Goal: Task Accomplishment & Management: Manage account settings

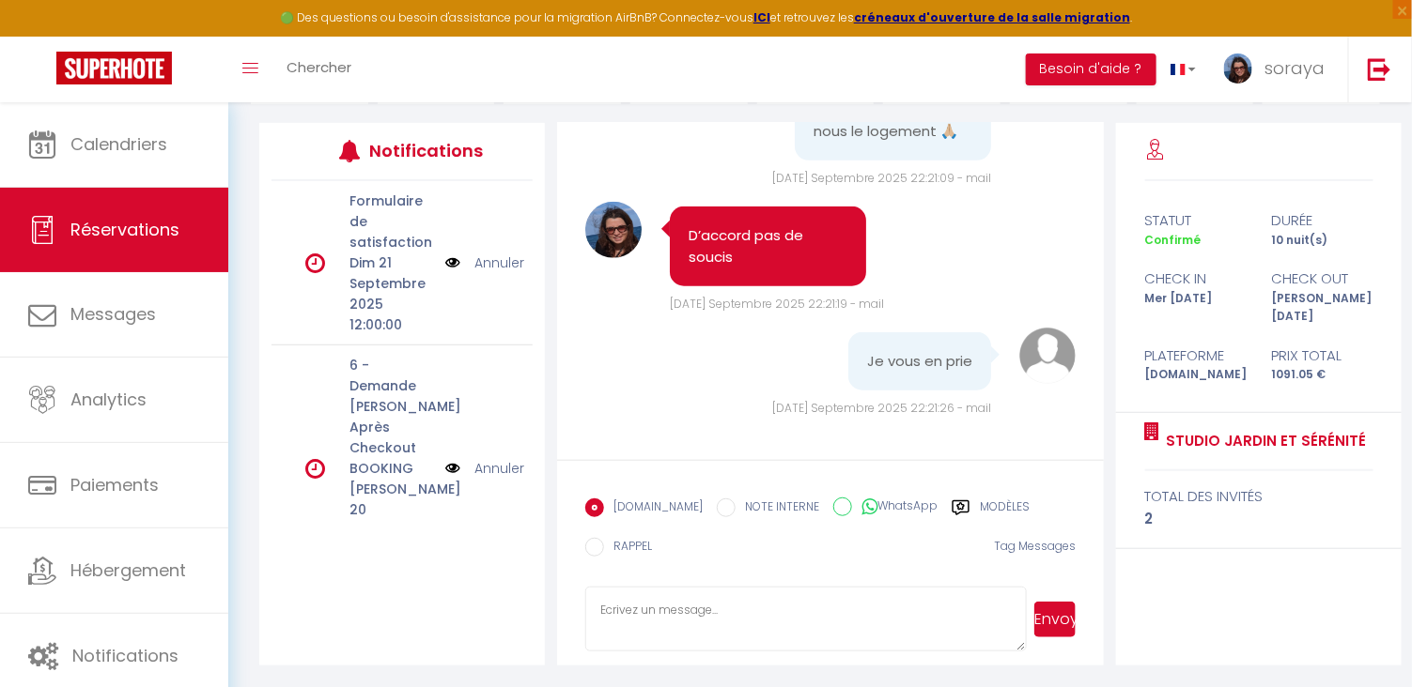
scroll to position [8762, 0]
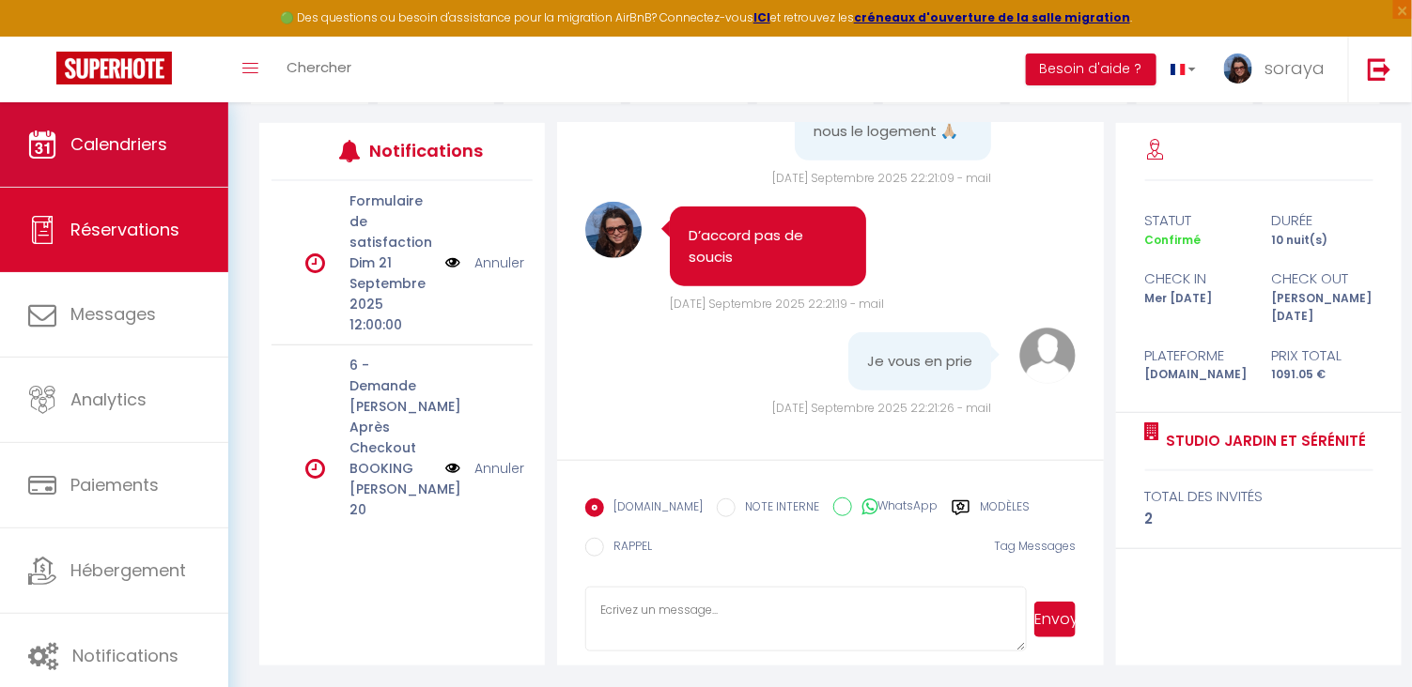
click at [211, 147] on link "Calendriers" at bounding box center [114, 144] width 228 height 85
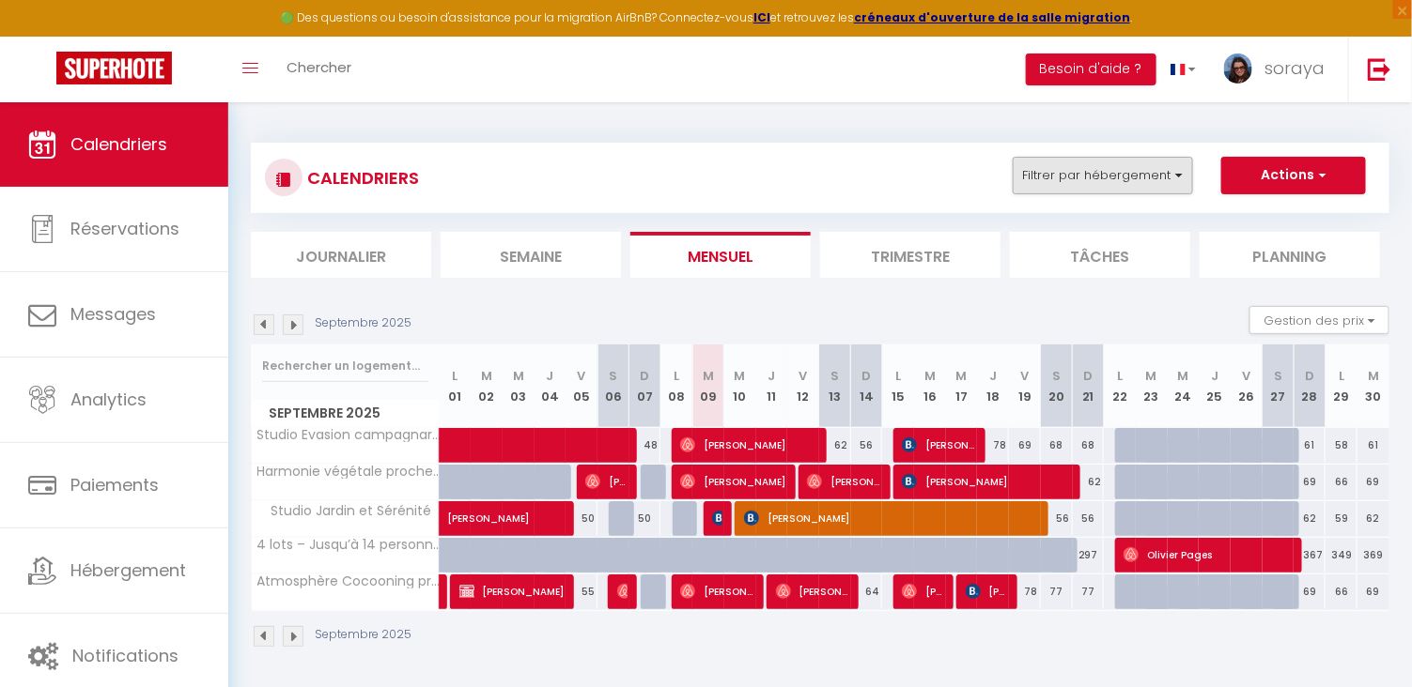
click at [1162, 180] on button "Filtrer par hébergement" at bounding box center [1102, 176] width 180 height 38
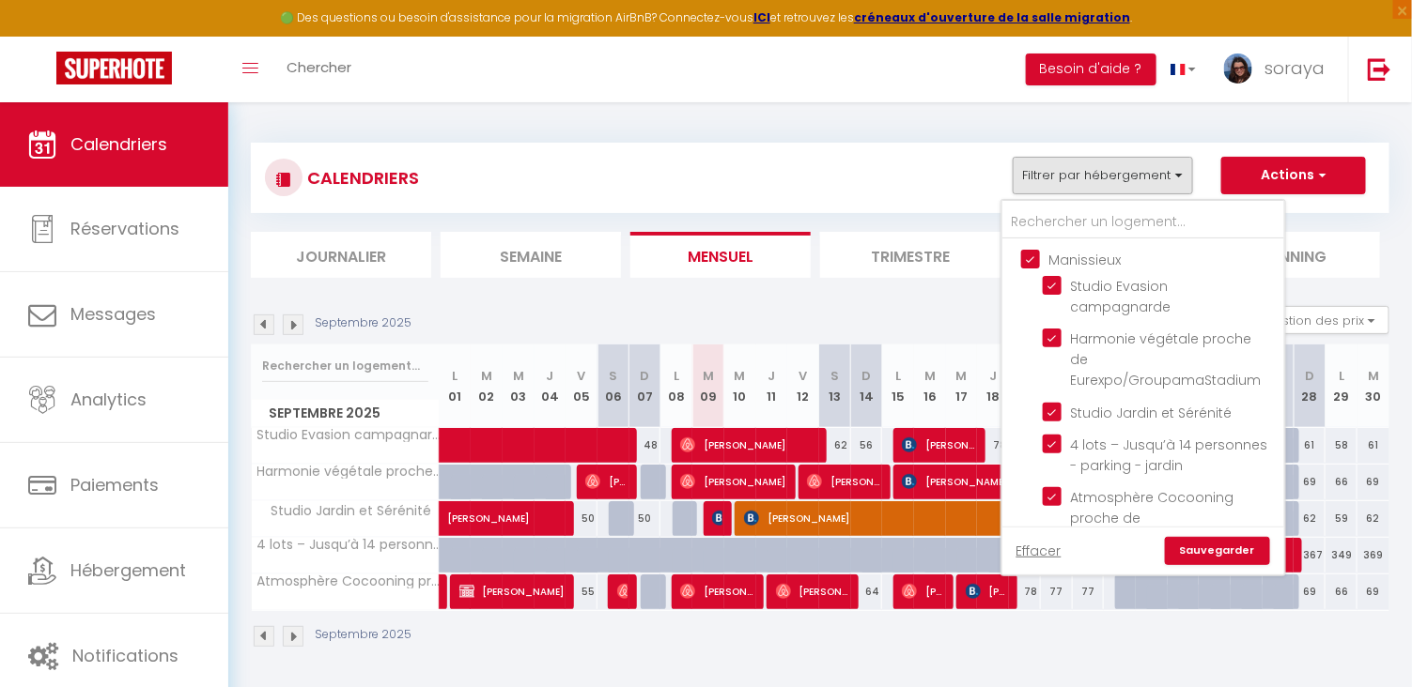
click at [1037, 251] on input "Manissieux" at bounding box center [1162, 258] width 282 height 19
checkbox input "false"
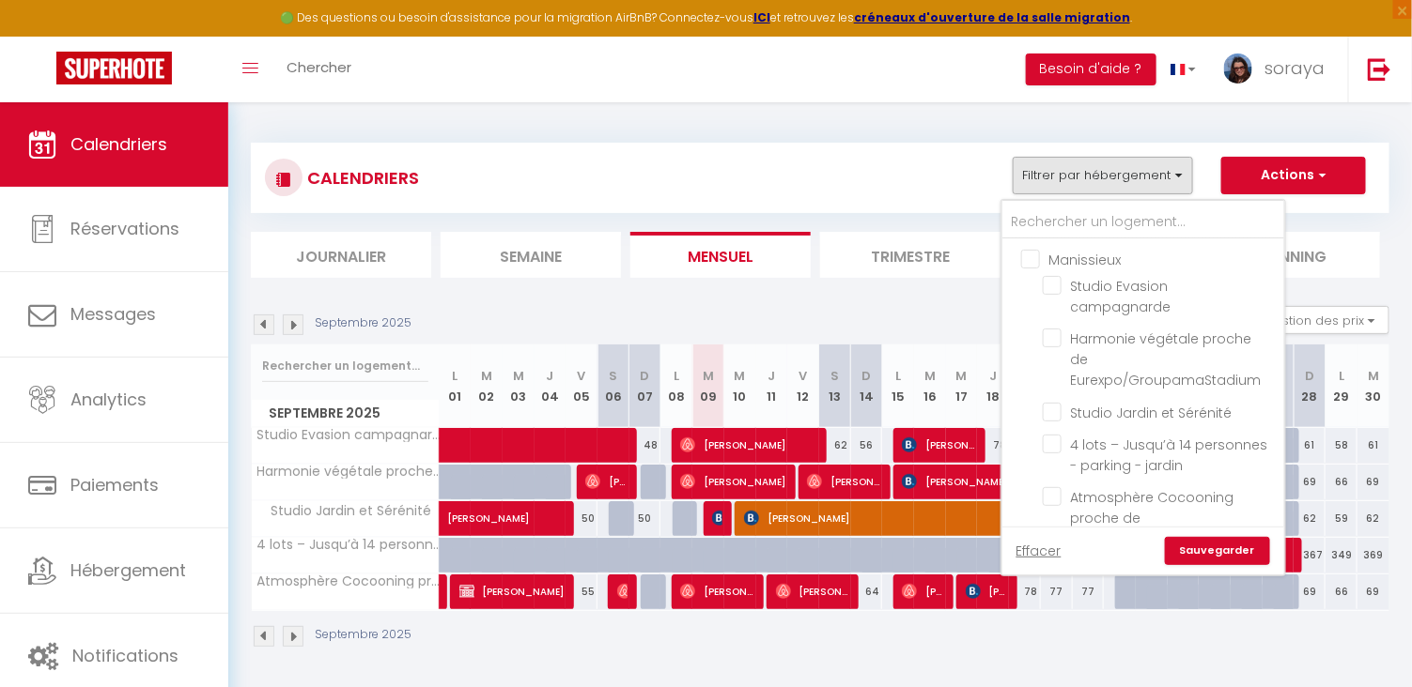
checkbox input "false"
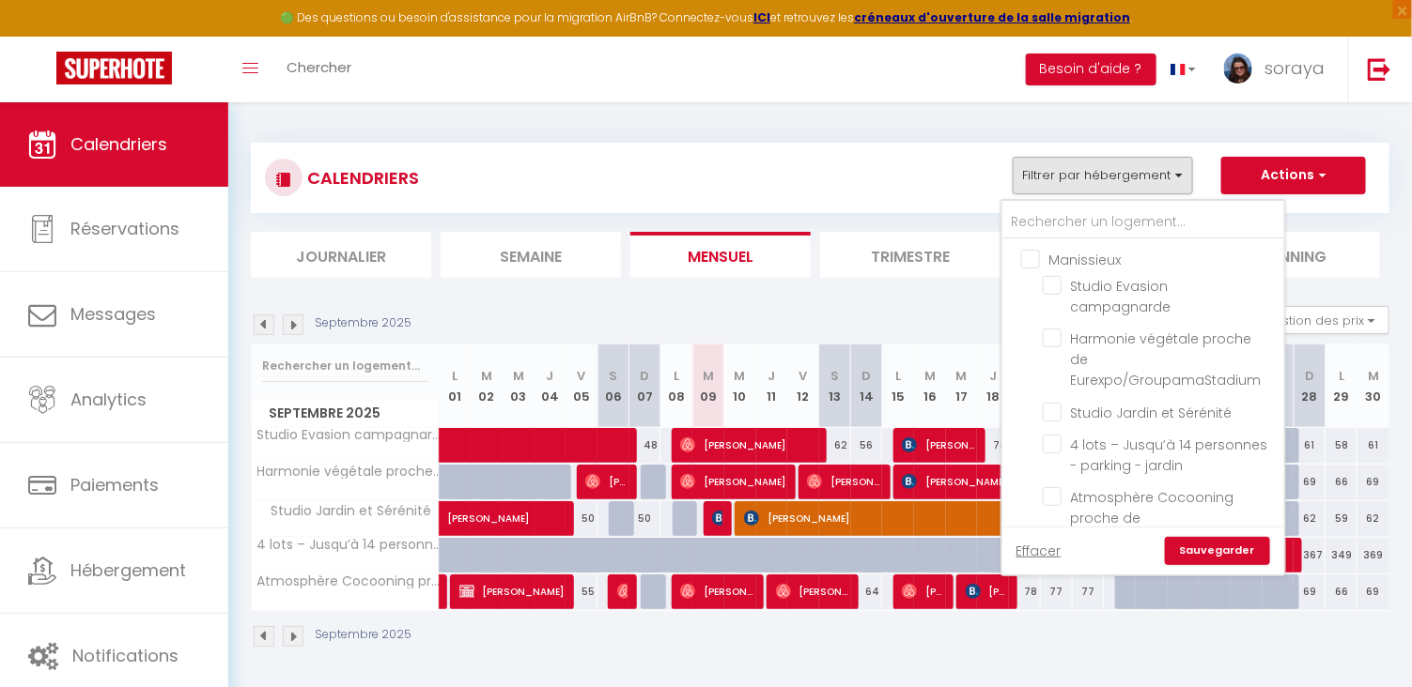
checkbox input "false"
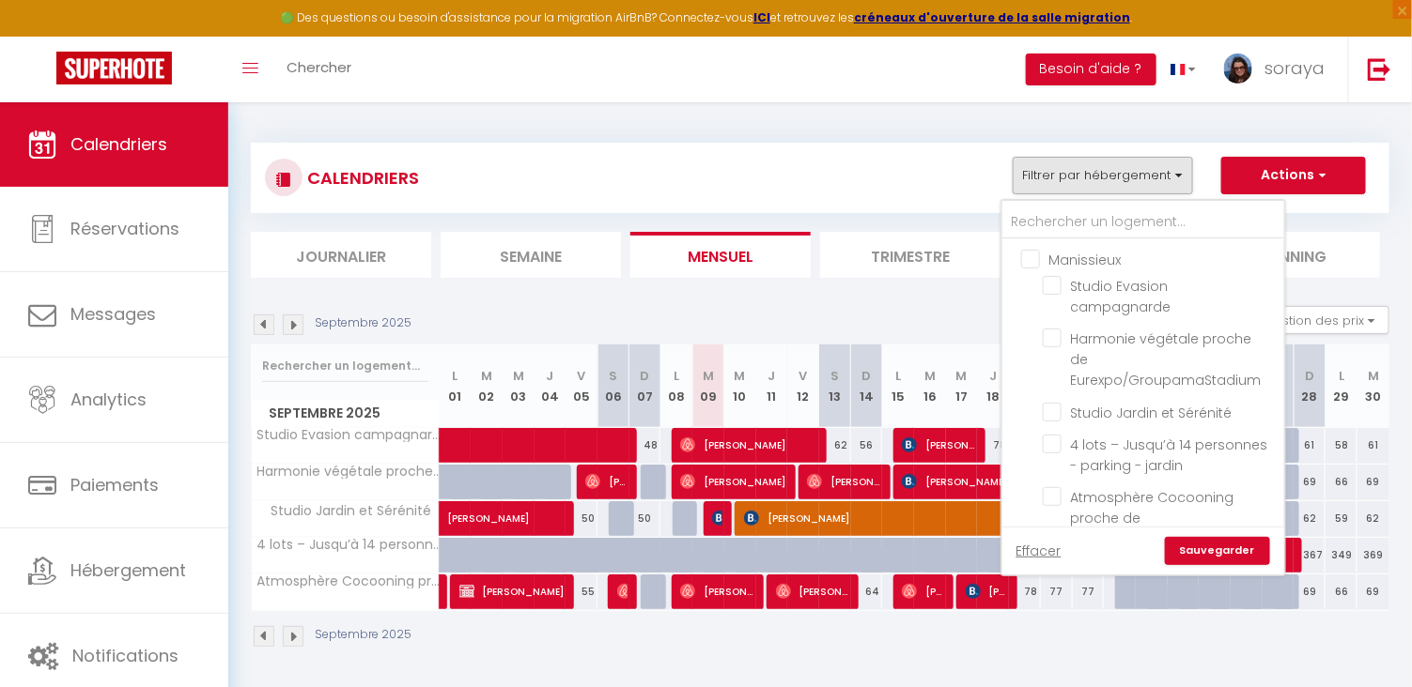
checkbox input "false"
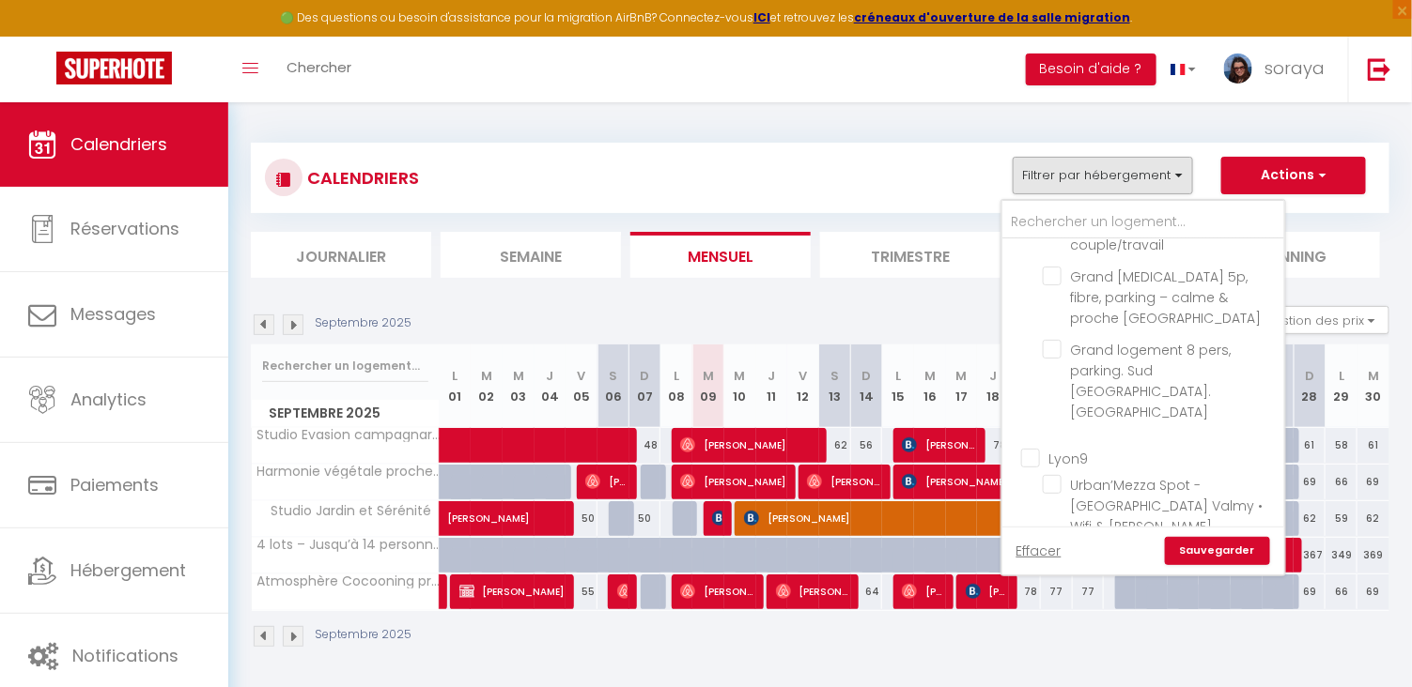
scroll to position [531, 0]
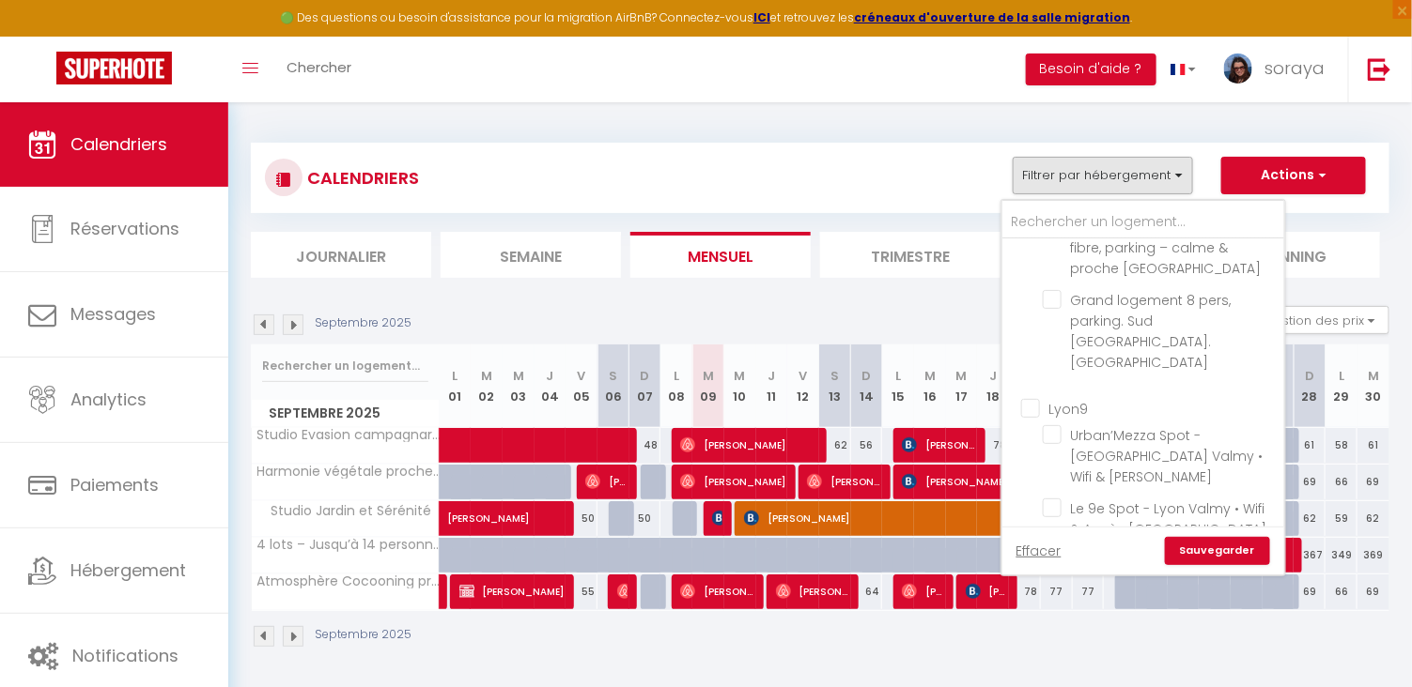
click at [1036, 564] on input "Autres" at bounding box center [1162, 573] width 282 height 19
checkbox input "true"
checkbox input "false"
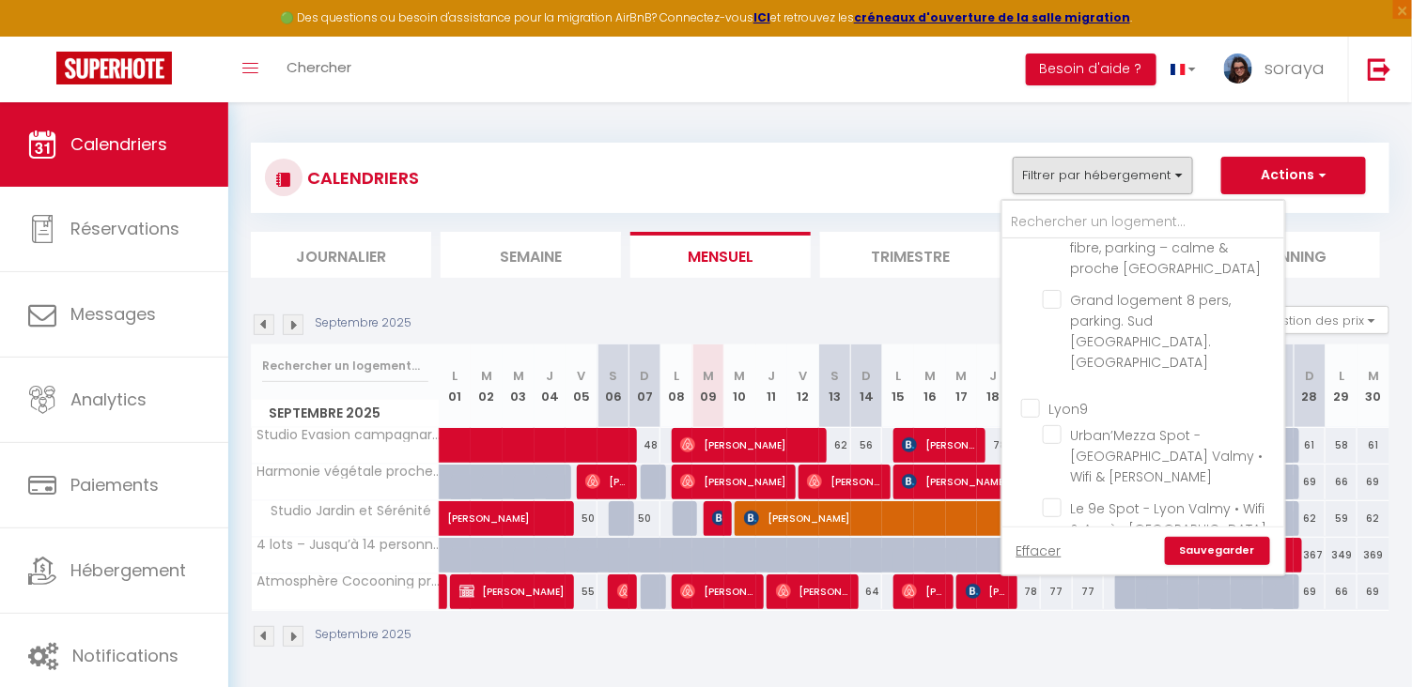
checkbox input "false"
checkbox input "true"
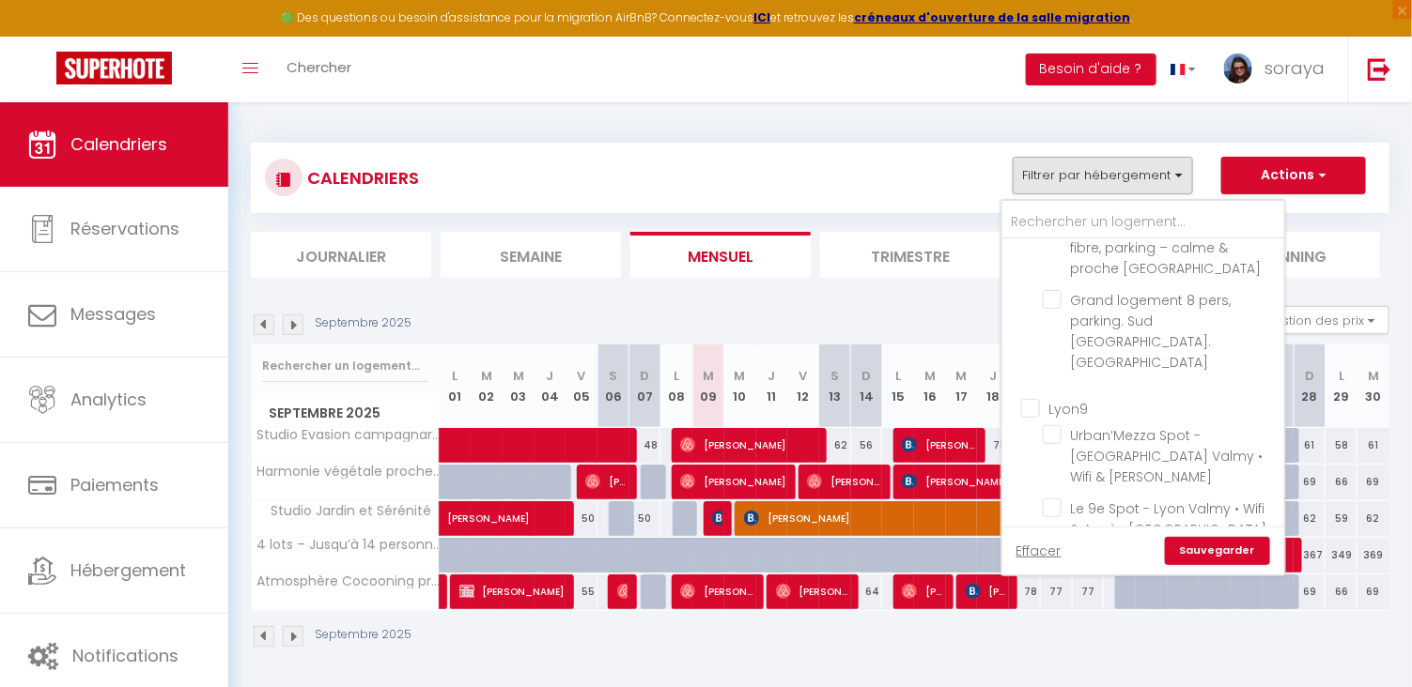
checkbox input "true"
click at [1195, 548] on link "Sauvegarder" at bounding box center [1217, 551] width 105 height 28
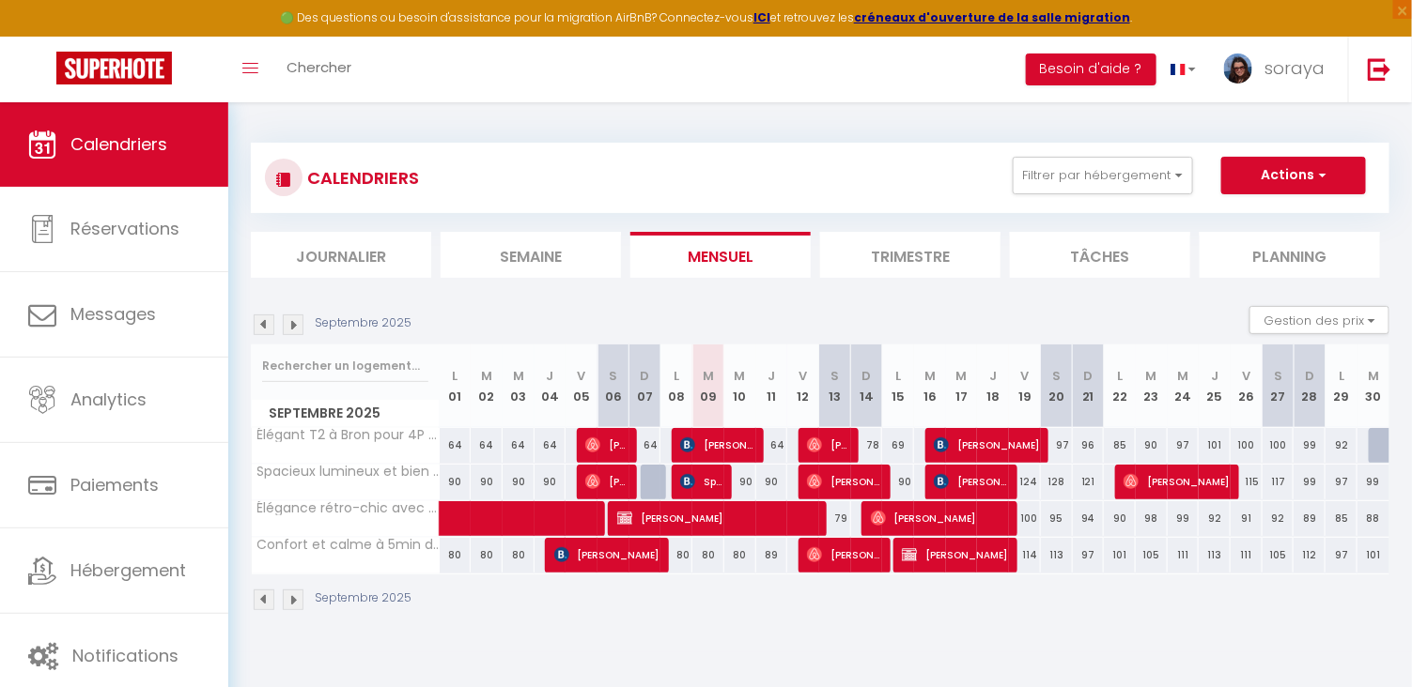
click at [295, 326] on img at bounding box center [293, 325] width 21 height 21
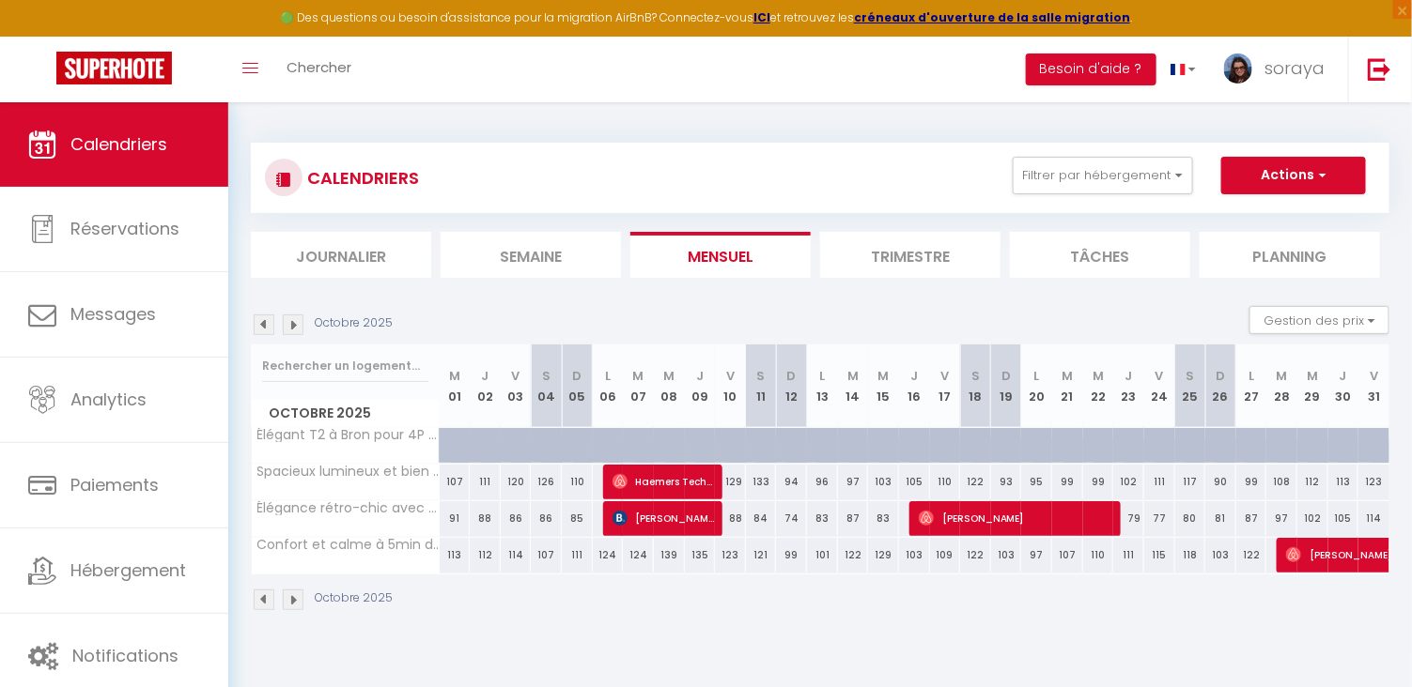
click at [265, 322] on img at bounding box center [264, 325] width 21 height 21
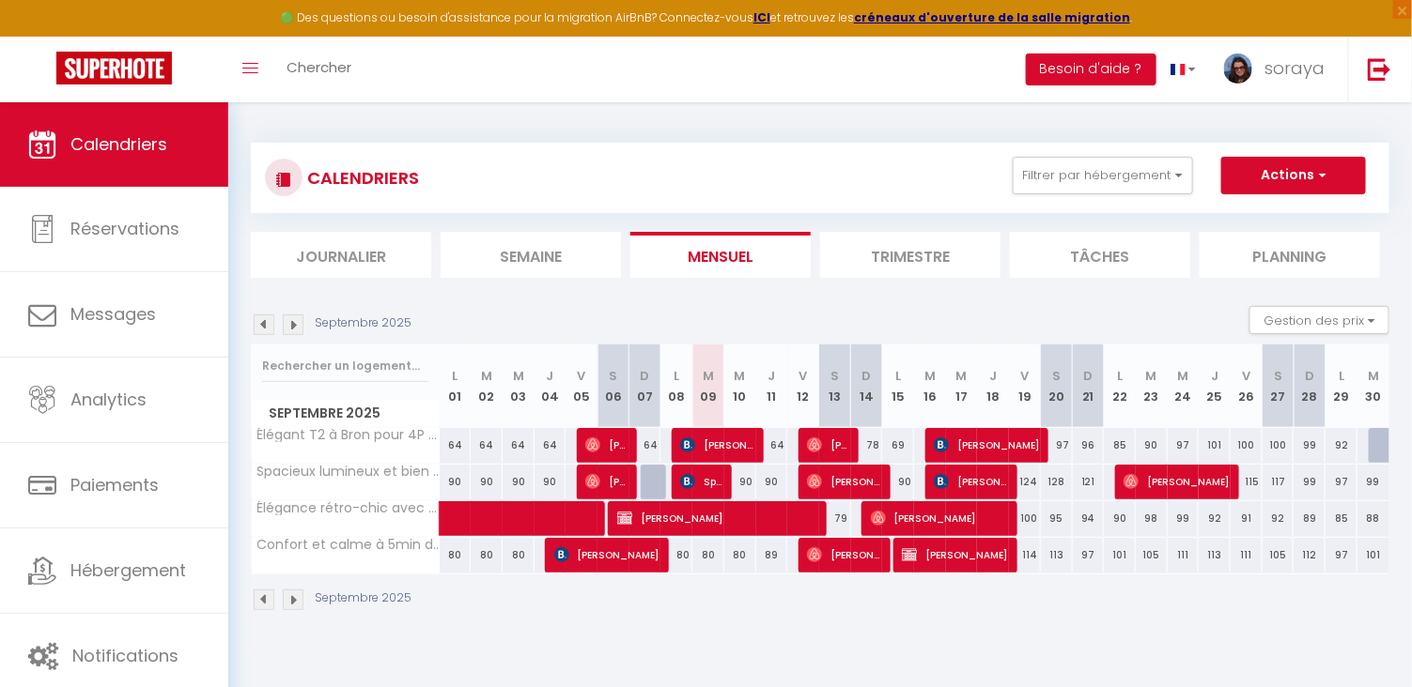
click at [292, 321] on img at bounding box center [293, 325] width 21 height 21
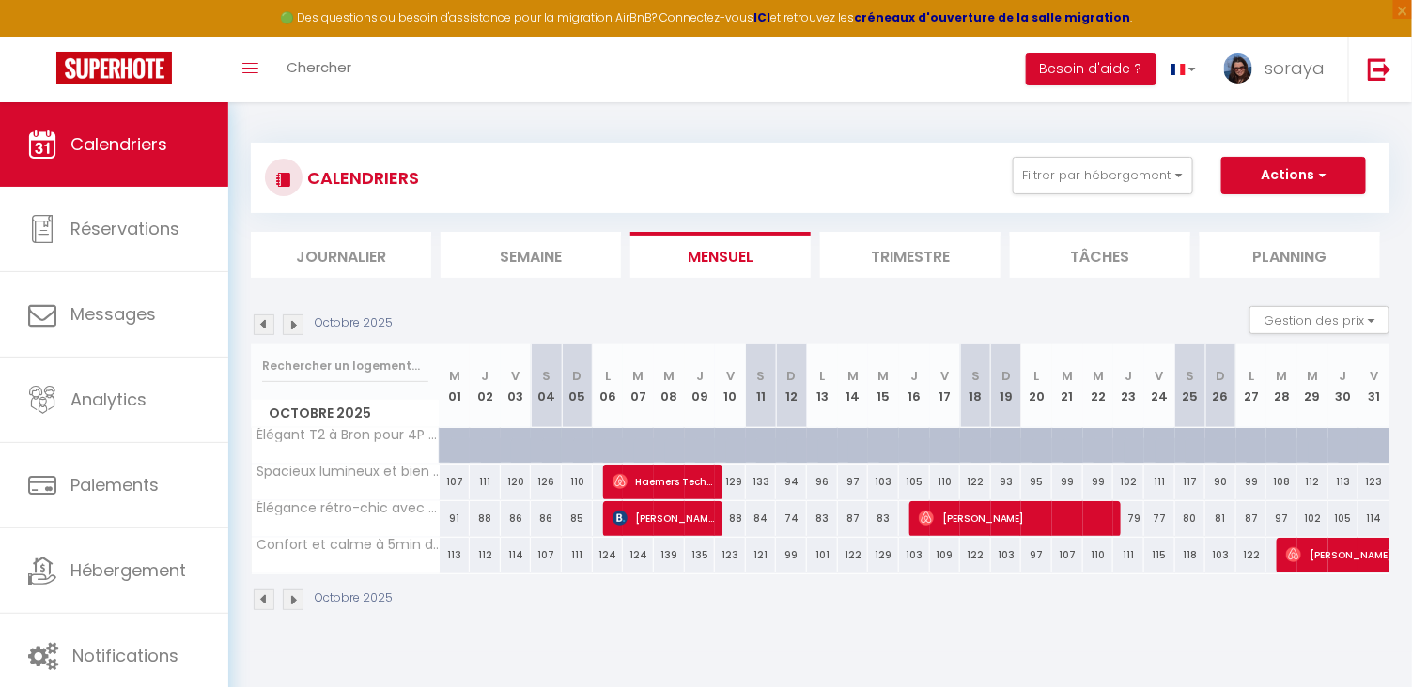
click at [292, 322] on img at bounding box center [293, 325] width 21 height 21
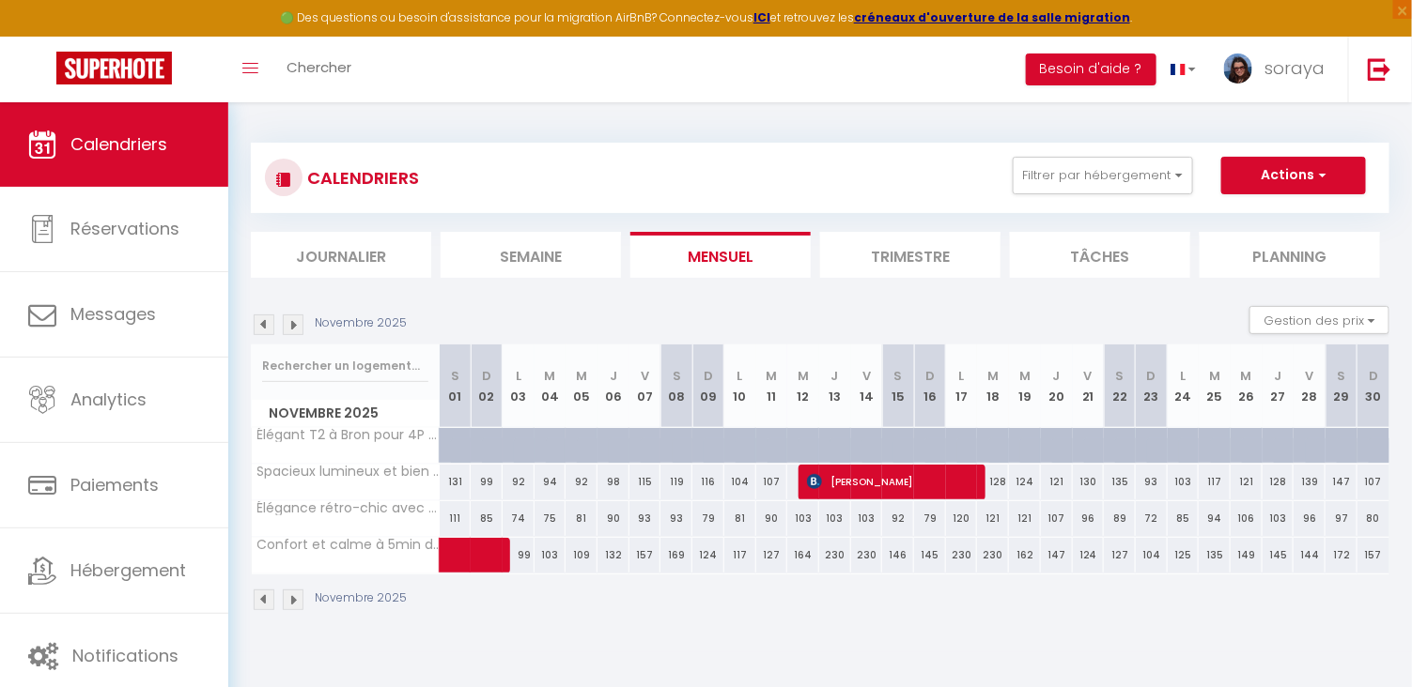
click at [292, 323] on img at bounding box center [293, 325] width 21 height 21
